Goal: Communication & Community: Answer question/provide support

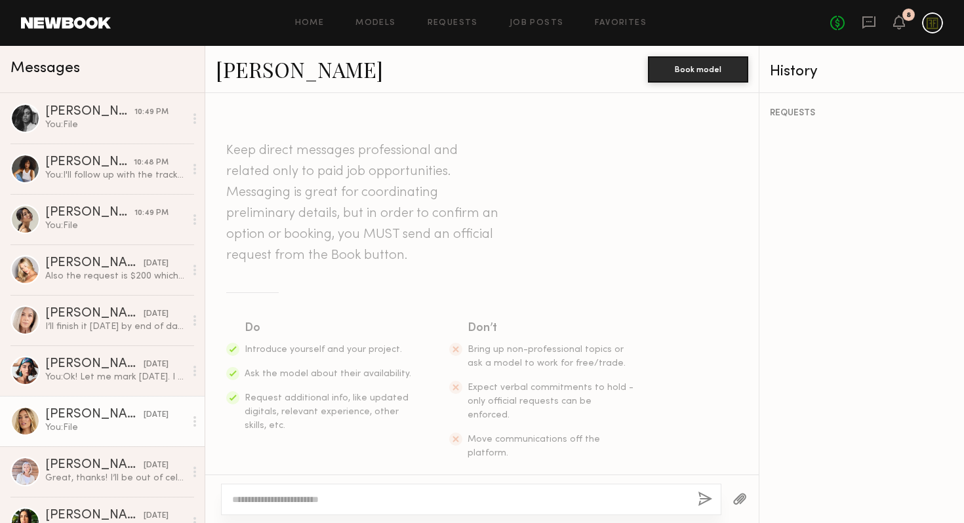
scroll to position [1229, 0]
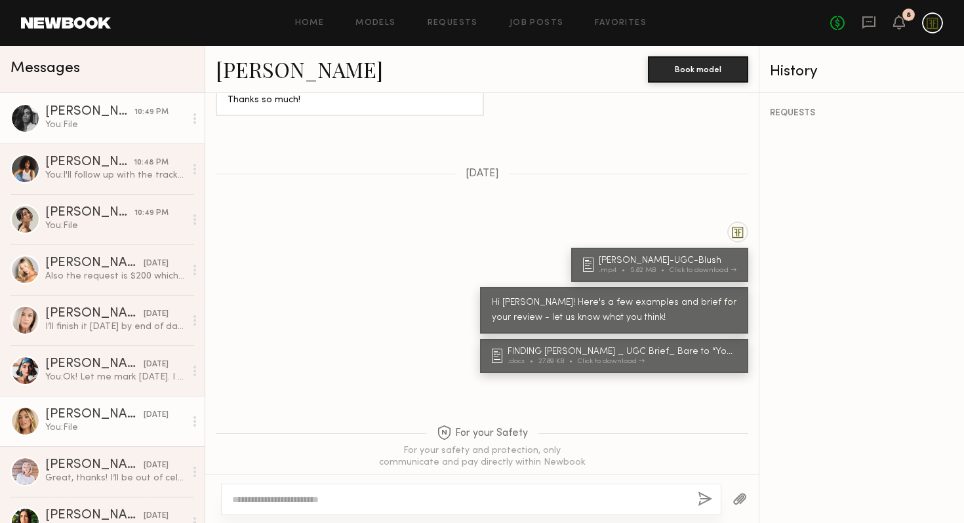
click at [84, 124] on div "You: File" at bounding box center [115, 125] width 140 height 12
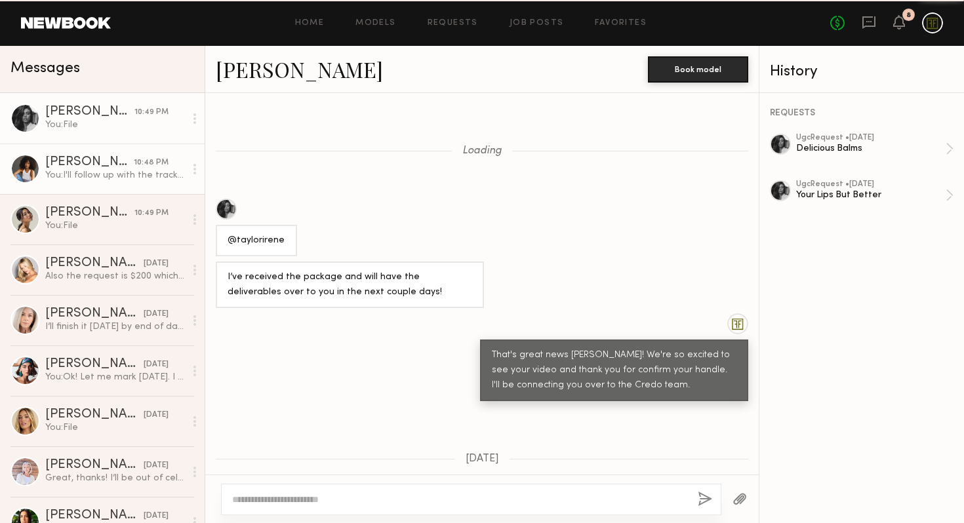
scroll to position [804, 0]
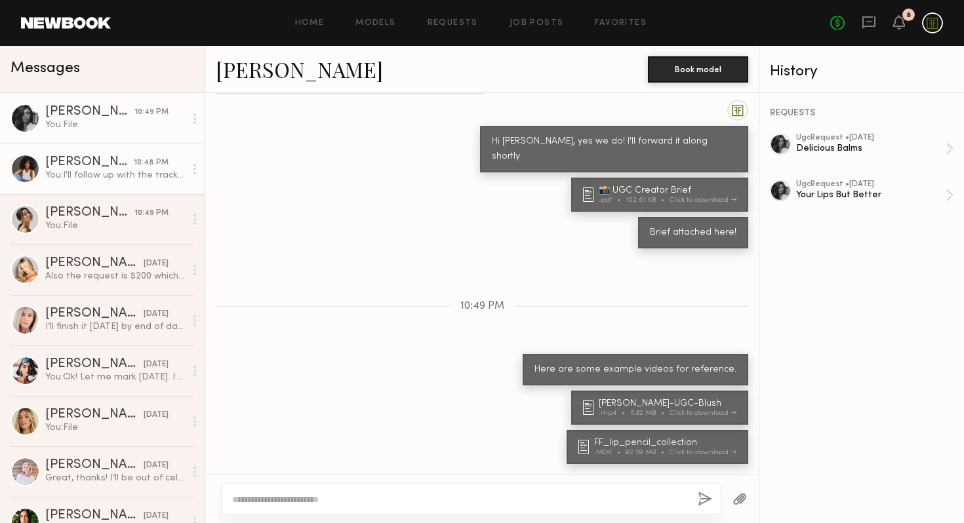
click at [86, 168] on div "[PERSON_NAME]" at bounding box center [89, 162] width 89 height 13
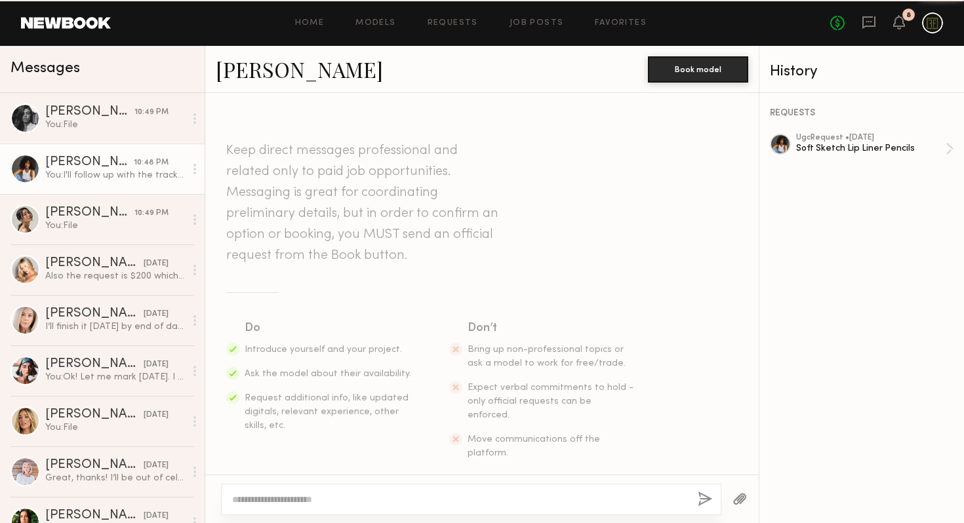
scroll to position [1297, 0]
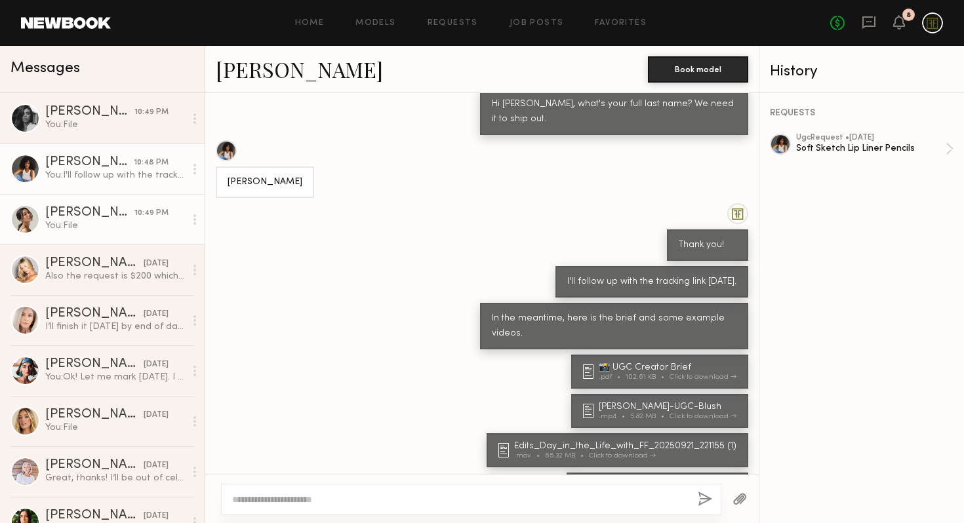
click at [98, 226] on div "You: File" at bounding box center [115, 226] width 140 height 12
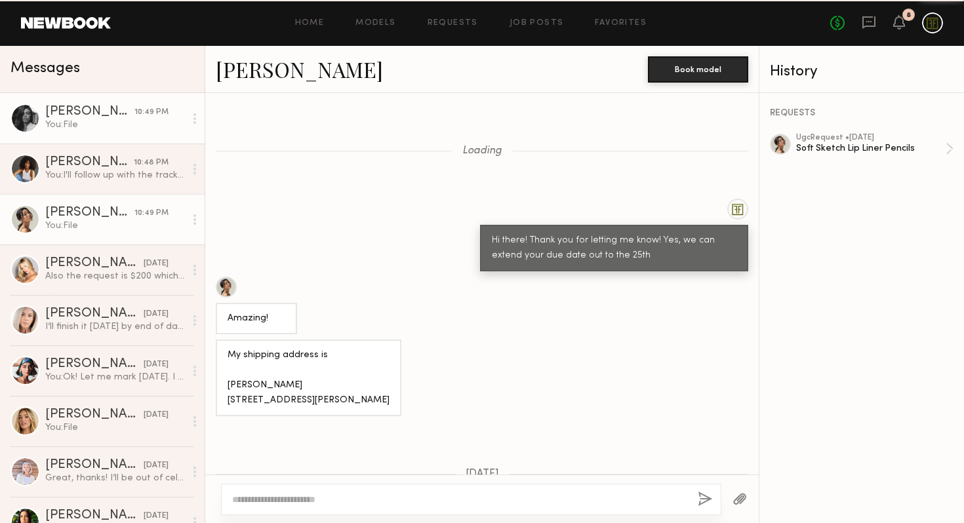
scroll to position [975, 0]
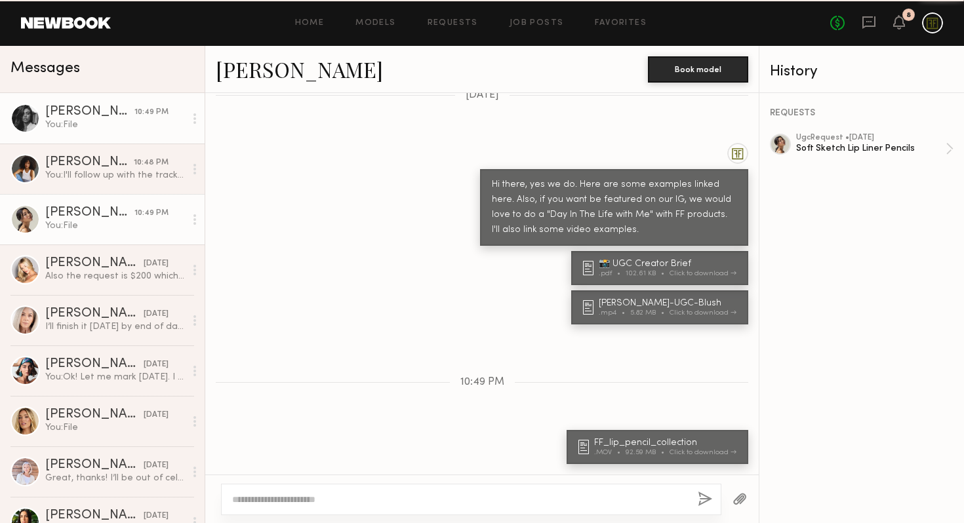
click at [100, 127] on div "You: File" at bounding box center [115, 125] width 140 height 12
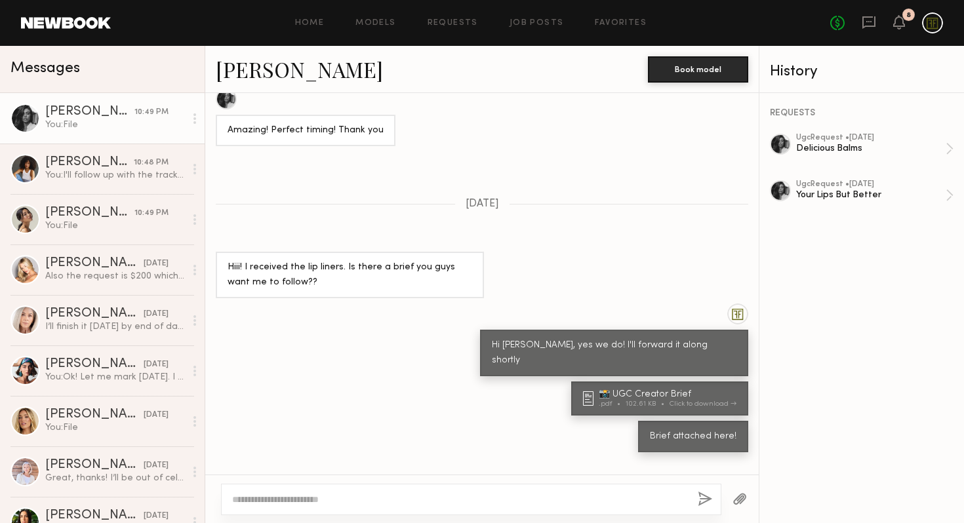
scroll to position [804, 0]
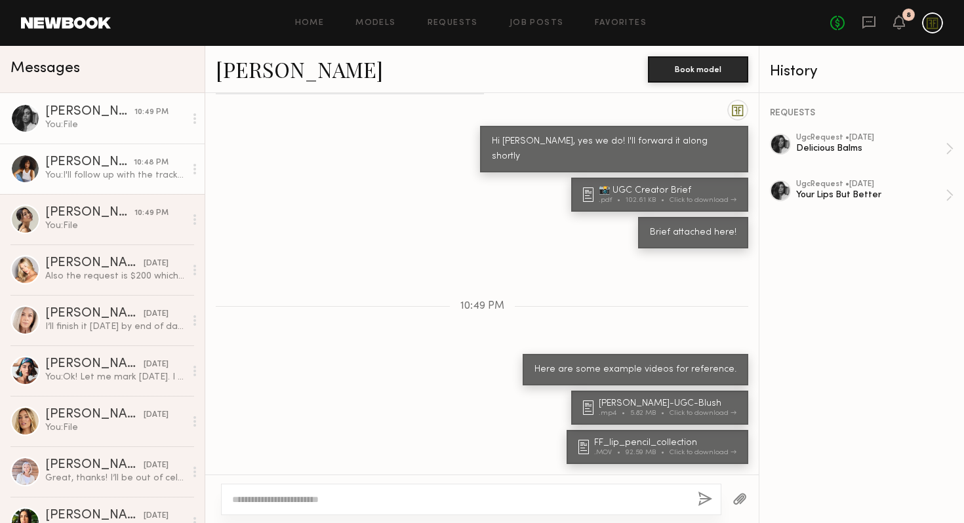
click at [68, 182] on link "[PERSON_NAME] 10:48 PM You: I'll follow up with the tracking link [DATE]." at bounding box center [102, 169] width 205 height 50
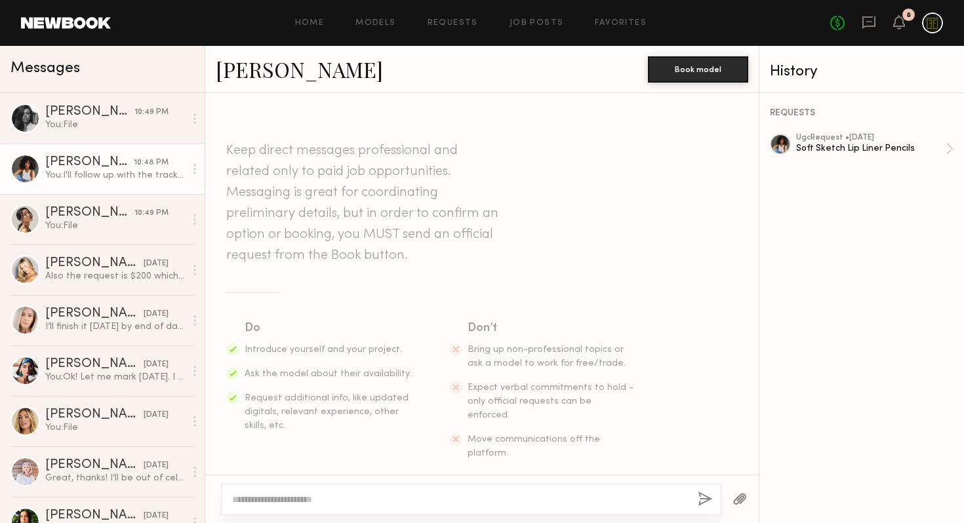
scroll to position [1297, 0]
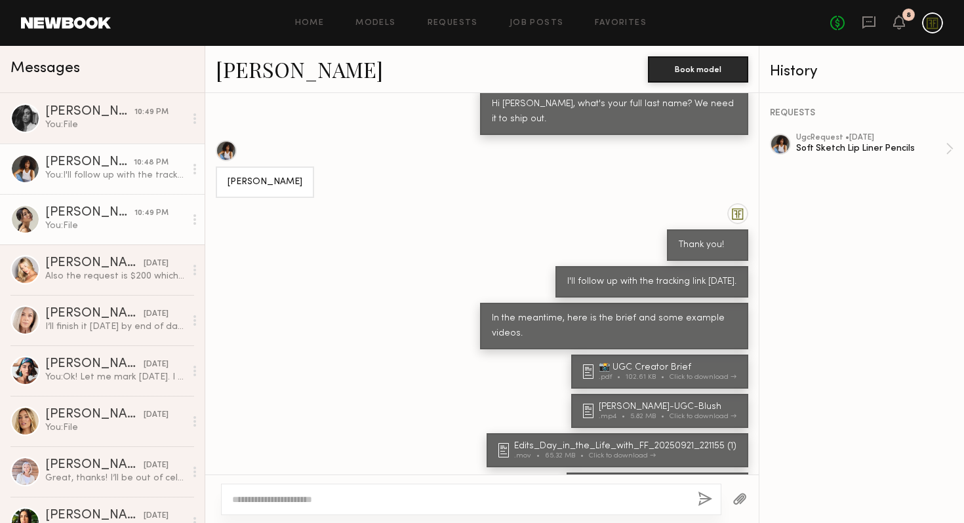
click at [81, 208] on div "[PERSON_NAME]" at bounding box center [89, 213] width 89 height 13
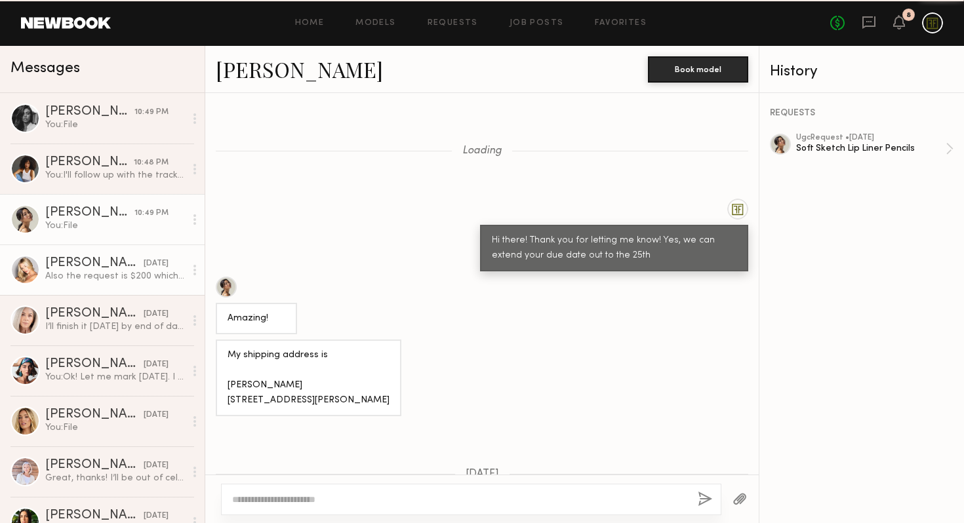
scroll to position [975, 0]
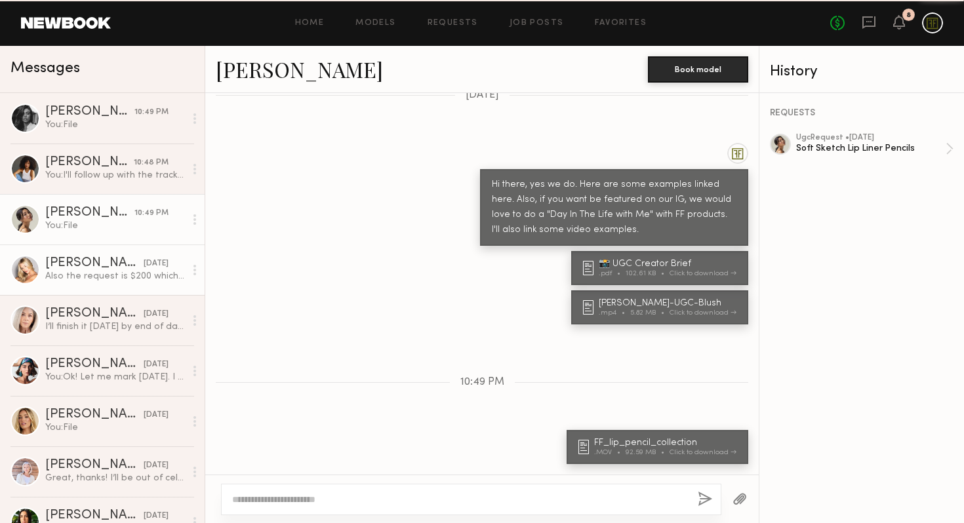
click at [97, 272] on div "Also the request is $200 which brought it down to $180 last time we did $280 so…" at bounding box center [115, 276] width 140 height 12
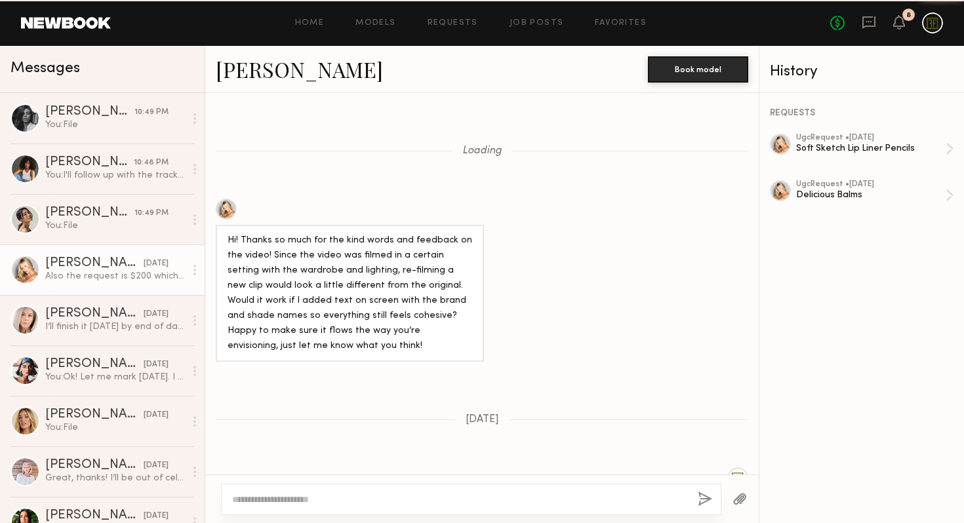
scroll to position [954, 0]
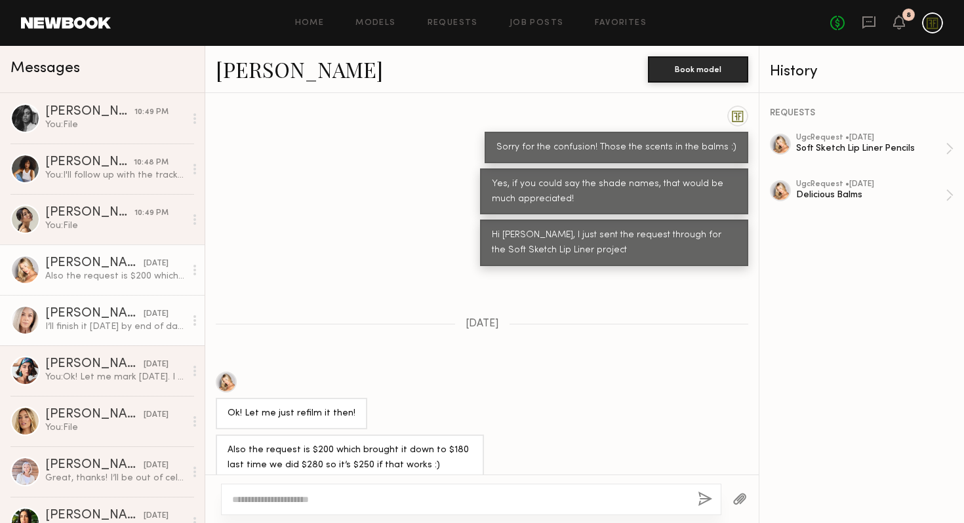
click at [109, 311] on div "[PERSON_NAME]" at bounding box center [94, 313] width 98 height 13
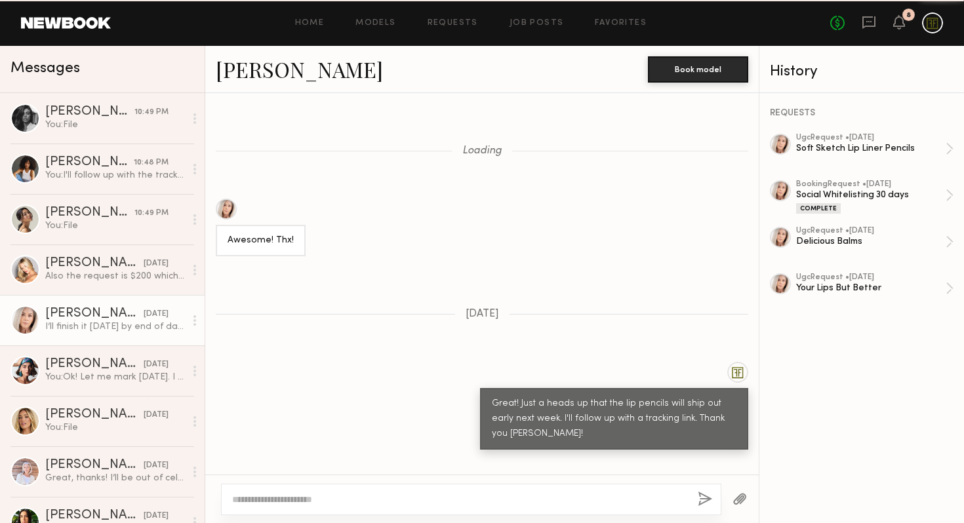
scroll to position [854, 0]
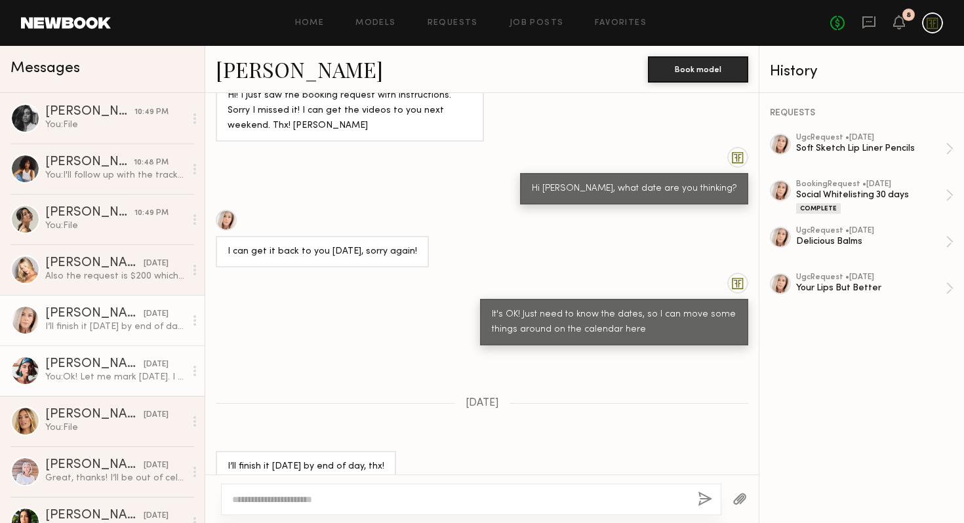
click at [92, 370] on div "[PERSON_NAME]" at bounding box center [94, 364] width 98 height 13
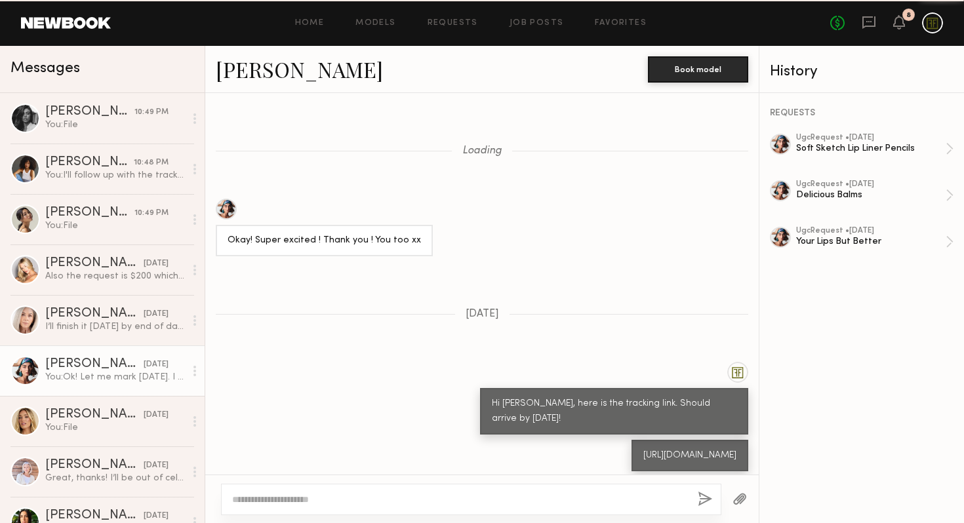
scroll to position [918, 0]
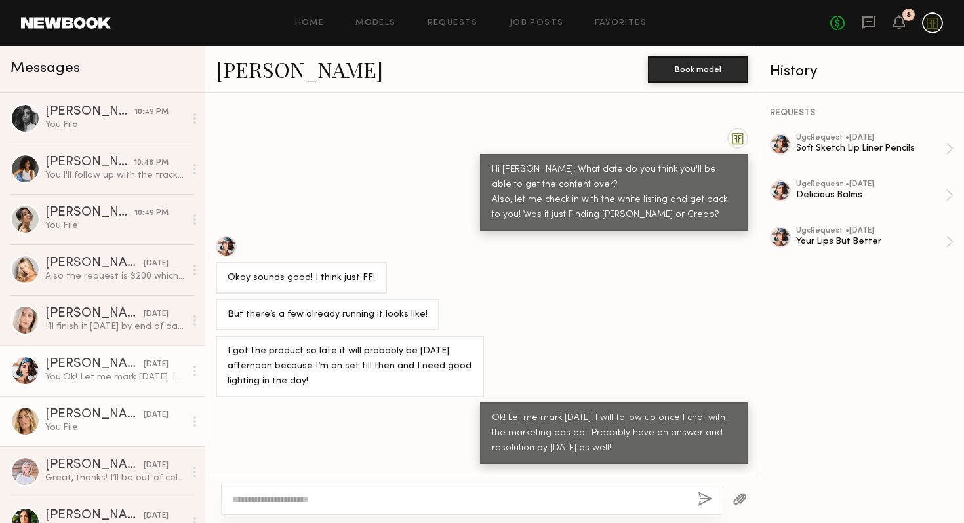
click at [94, 416] on div "[PERSON_NAME]" at bounding box center [94, 414] width 98 height 13
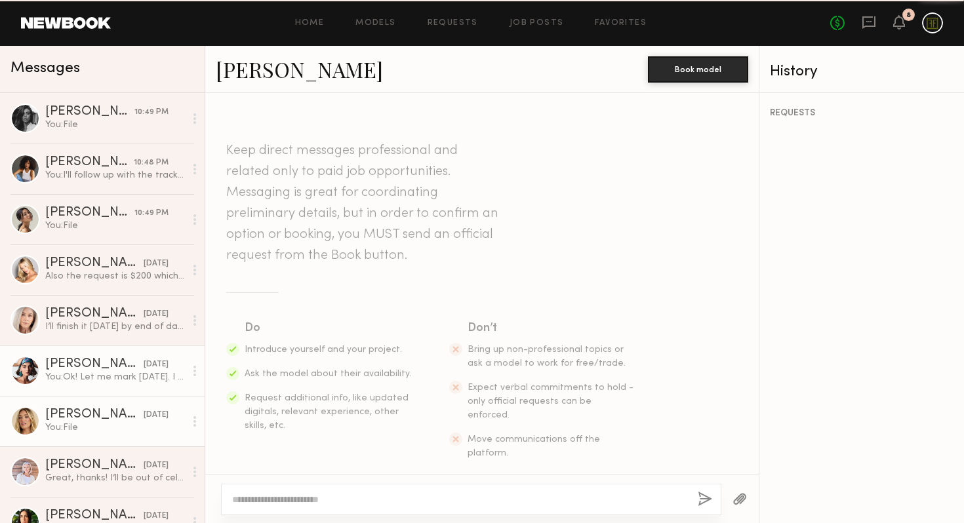
scroll to position [1229, 0]
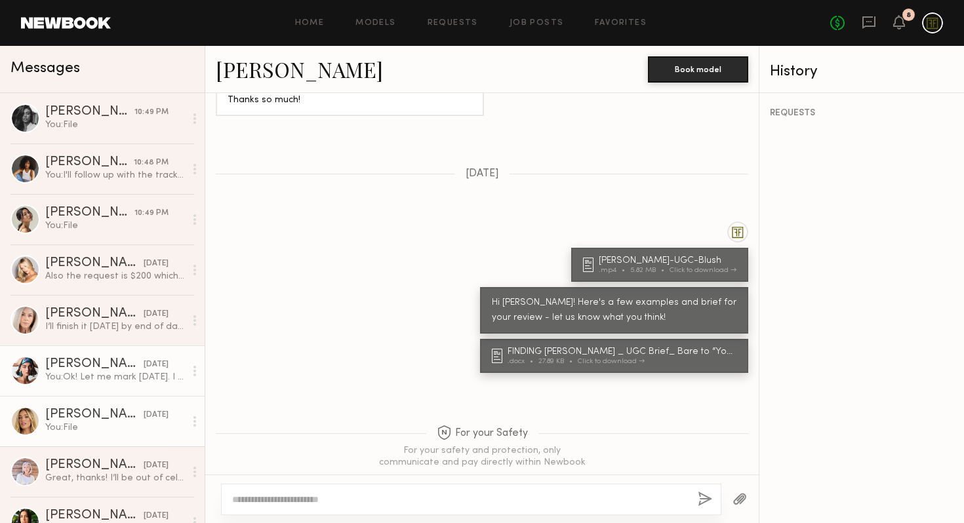
click at [94, 376] on div "You: Ok! Let me mark [DATE]. I will follow up once I chat with the marketing ad…" at bounding box center [115, 377] width 140 height 12
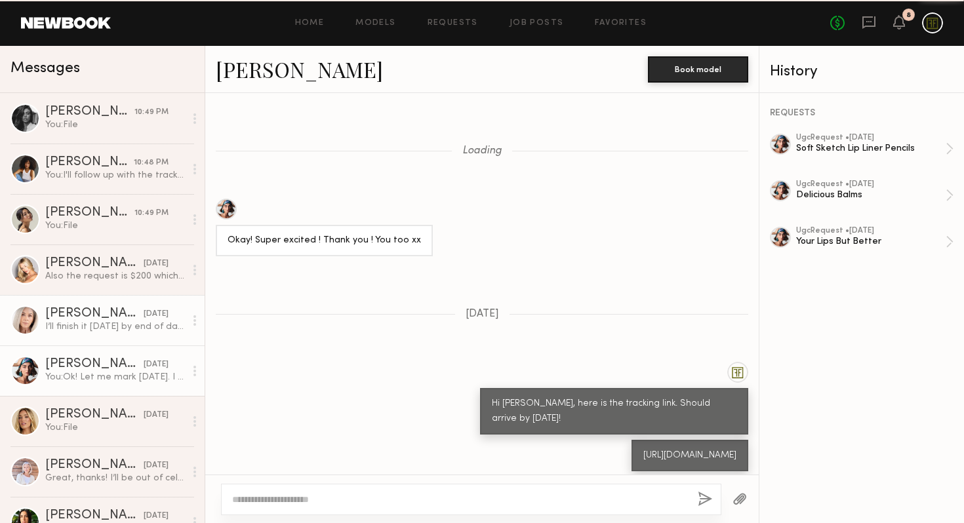
scroll to position [918, 0]
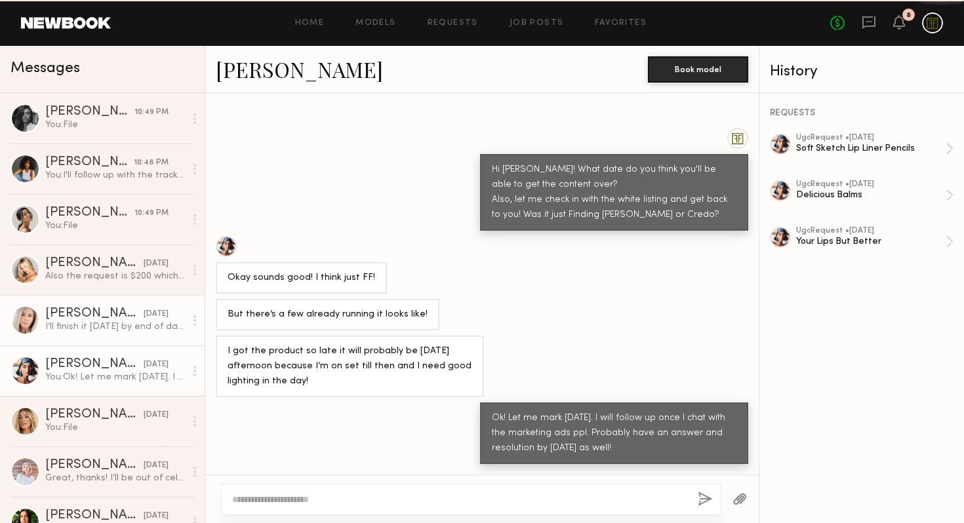
click at [93, 319] on div "[PERSON_NAME]" at bounding box center [94, 313] width 98 height 13
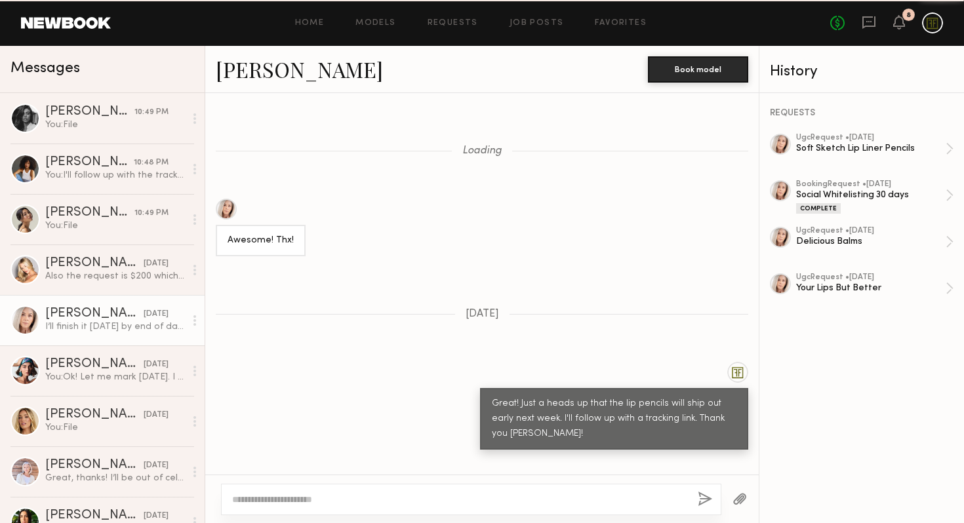
scroll to position [854, 0]
